Goal: Check status: Check status

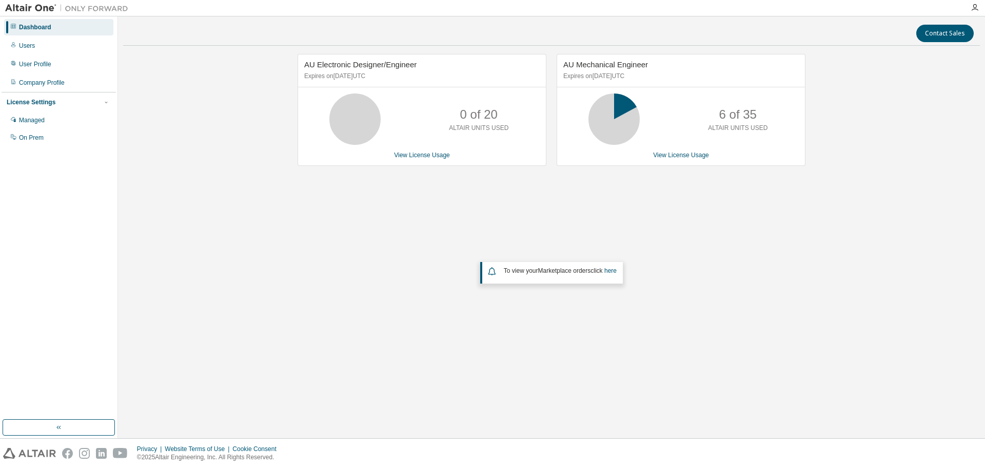
click at [185, 259] on div "AU Electronic Designer/Engineer Expires on September 11, 2025 UTC 0 of 20 ALTAI…" at bounding box center [551, 206] width 857 height 304
drag, startPoint x: 679, startPoint y: 156, endPoint x: 731, endPoint y: 161, distance: 53.1
click at [731, 161] on div "AU Mechanical Engineer Expires on [DATE] UTC 6 of 35 ALTAIR UNITS USED View Lic…" at bounding box center [681, 110] width 249 height 112
click at [675, 156] on link "View License Usage" at bounding box center [681, 154] width 56 height 7
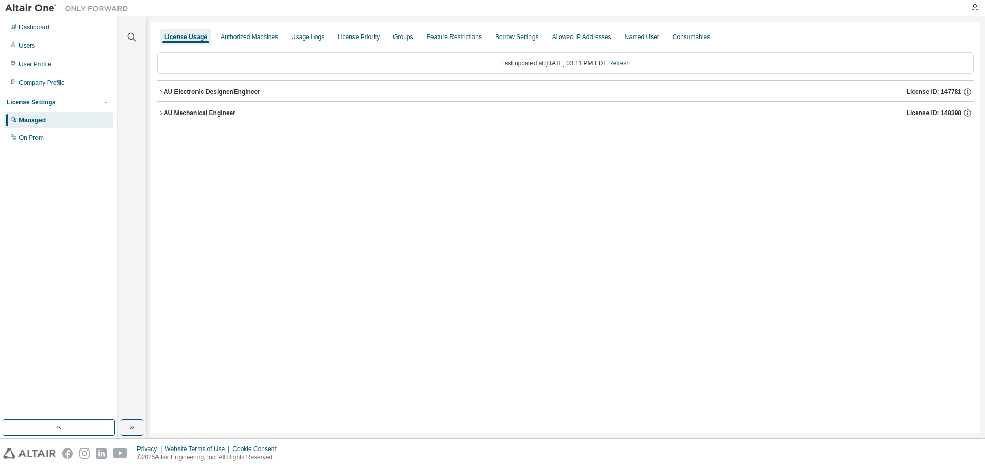
click at [162, 111] on icon "button" at bounding box center [161, 113] width 6 height 6
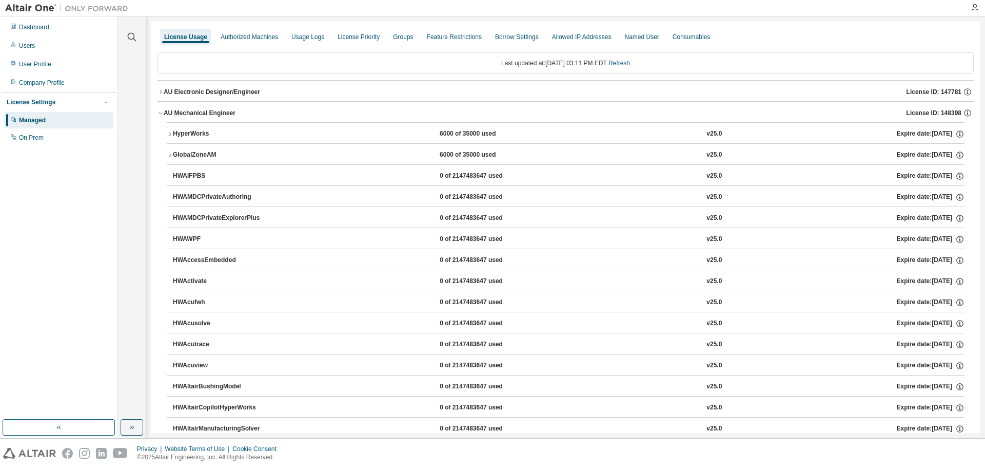
click at [178, 134] on div "HyperWorks" at bounding box center [219, 133] width 92 height 9
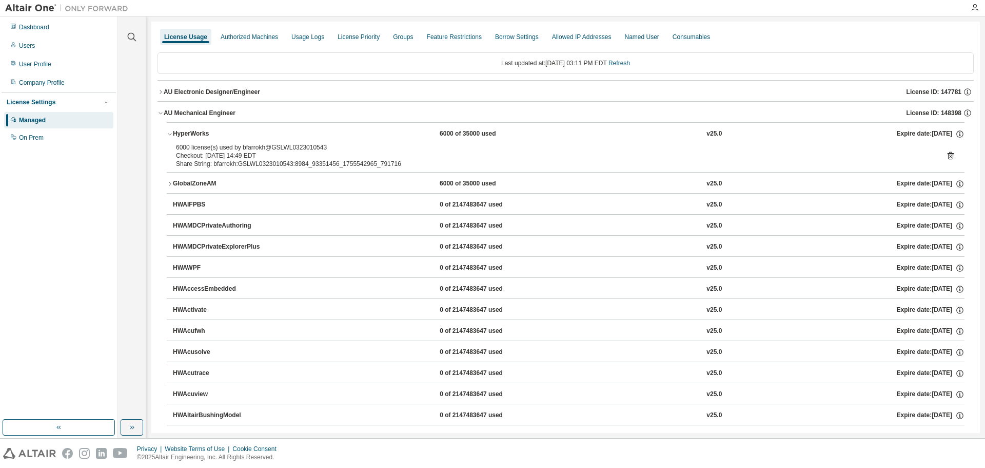
click at [184, 132] on div "HyperWorks" at bounding box center [219, 133] width 92 height 9
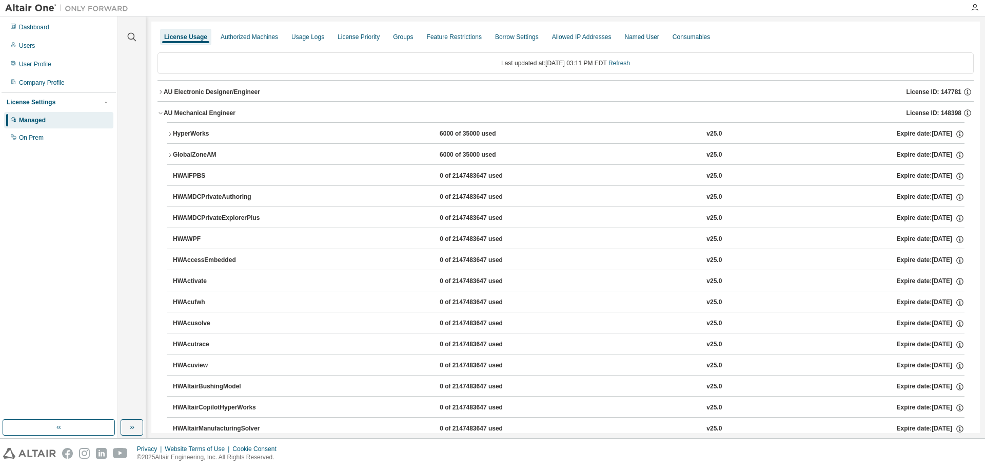
click at [185, 150] on div "GlobalZoneAM" at bounding box center [219, 154] width 92 height 9
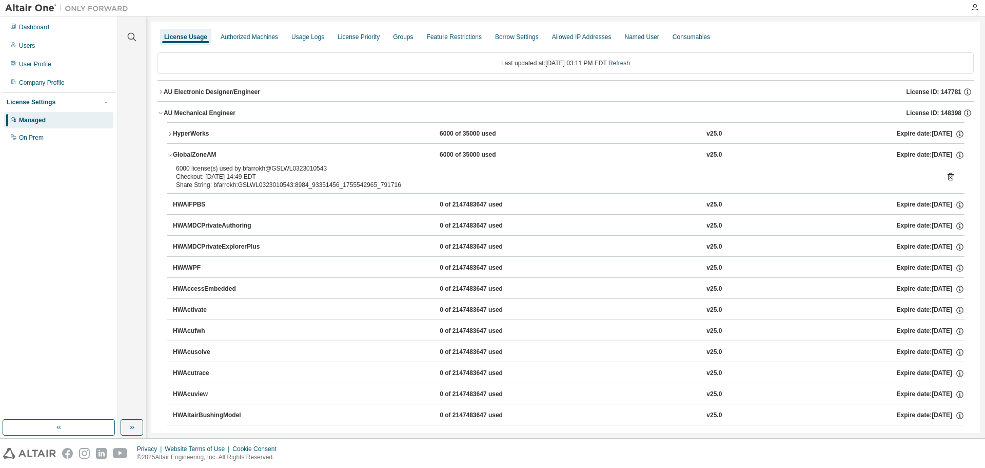
click at [185, 151] on div "GlobalZoneAM" at bounding box center [219, 154] width 92 height 9
